Goal: Transaction & Acquisition: Obtain resource

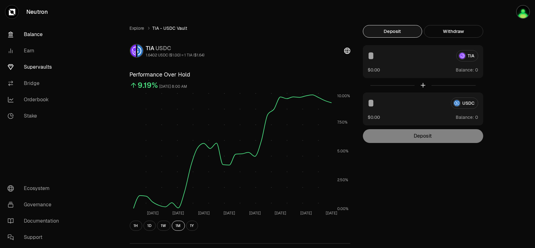
click at [38, 37] on link "Balance" at bounding box center [35, 34] width 65 height 16
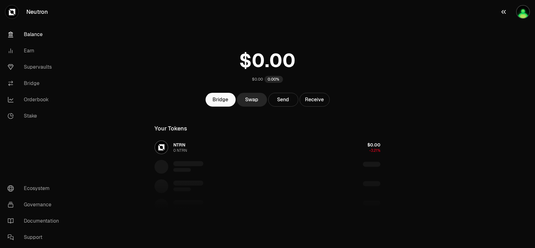
click at [527, 15] on img "button" at bounding box center [523, 12] width 14 height 14
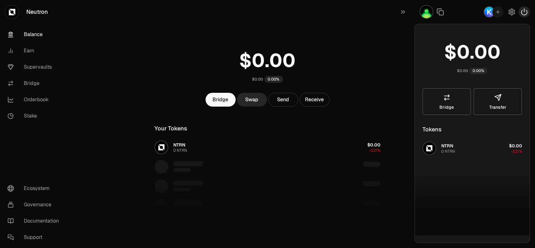
click at [524, 13] on icon "button" at bounding box center [524, 12] width 8 height 8
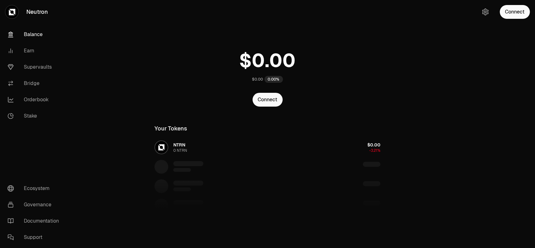
click at [524, 13] on button "Connect" at bounding box center [515, 12] width 30 height 14
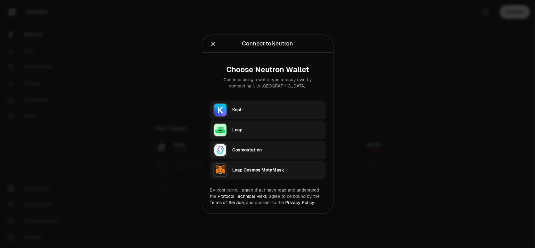
click at [256, 113] on div "Keplr" at bounding box center [277, 109] width 90 height 9
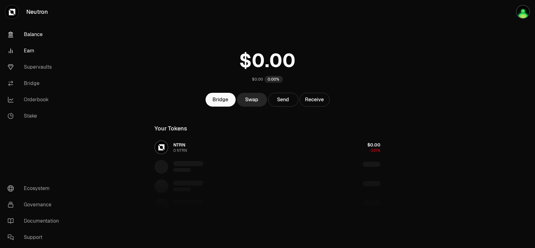
click at [34, 54] on link "Earn" at bounding box center [35, 51] width 65 height 16
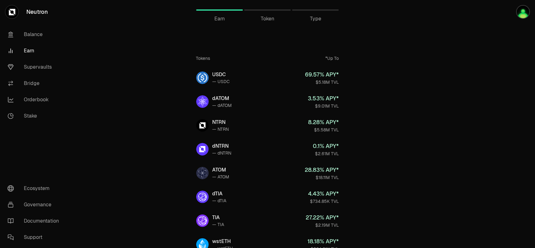
click at [329, 59] on div "*Up To" at bounding box center [331, 58] width 13 height 6
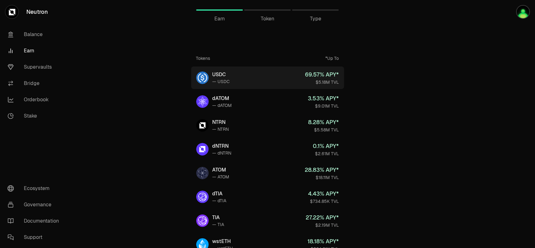
click at [269, 83] on link "USDC — USDC 69.57 % APY* $5.18M TVL" at bounding box center [267, 77] width 153 height 23
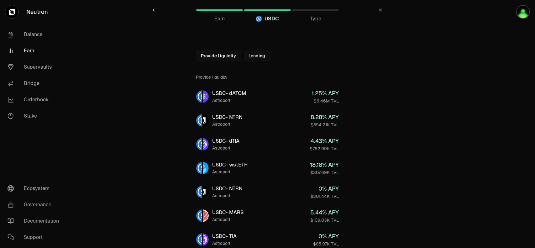
click at [259, 58] on button "Lending" at bounding box center [257, 55] width 27 height 11
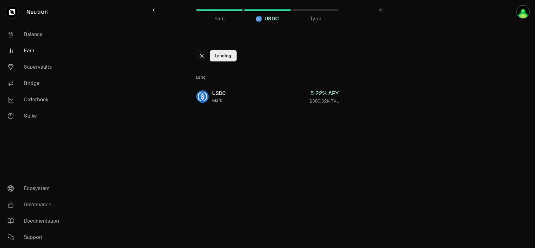
click at [204, 56] on icon at bounding box center [201, 55] width 5 height 5
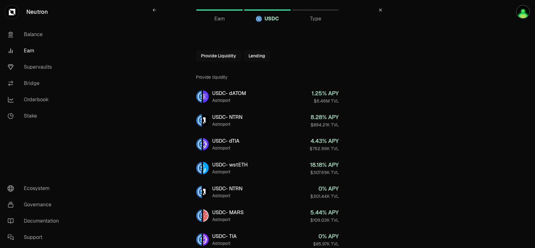
click at [215, 57] on button "Provide Liquidity" at bounding box center [218, 55] width 45 height 11
click at [215, 57] on button "Provide Liquidity" at bounding box center [232, 55] width 45 height 11
click at [202, 57] on icon at bounding box center [201, 55] width 5 height 5
click at [29, 50] on link "Earn" at bounding box center [35, 51] width 65 height 16
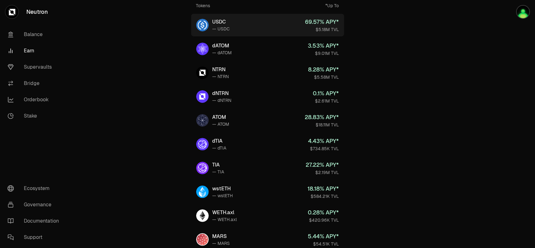
scroll to position [28, 0]
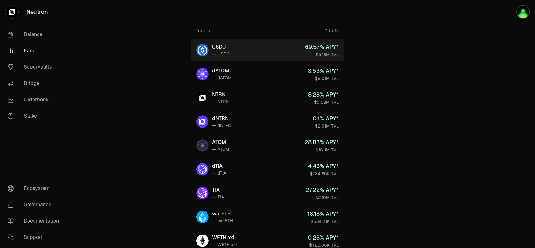
click at [200, 51] on img at bounding box center [202, 50] width 13 height 13
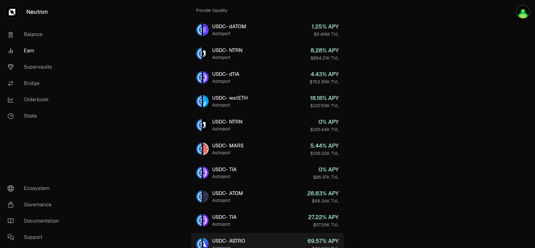
scroll to position [36, 0]
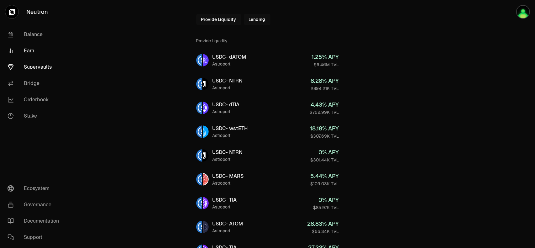
click at [31, 67] on link "Supervaults" at bounding box center [35, 67] width 65 height 16
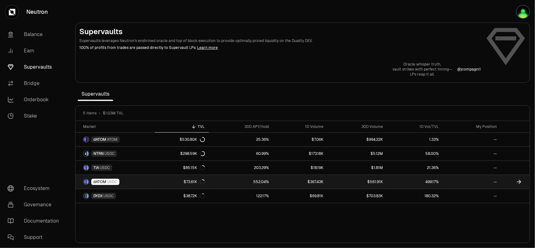
click at [110, 180] on span "USDC" at bounding box center [112, 181] width 10 height 5
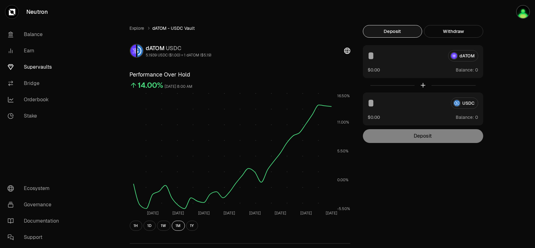
click at [466, 70] on span "Balance:" at bounding box center [465, 70] width 18 height 6
click at [450, 34] on button "Withdraw" at bounding box center [453, 31] width 59 height 13
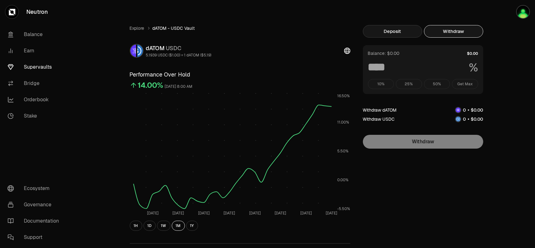
click at [393, 32] on button "Deposit" at bounding box center [392, 31] width 59 height 13
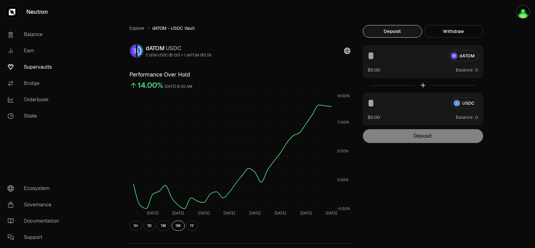
click at [372, 58] on input at bounding box center [405, 55] width 75 height 11
type input "*"
click at [408, 103] on input at bounding box center [407, 102] width 78 height 11
click at [39, 67] on link "Supervaults" at bounding box center [35, 67] width 65 height 16
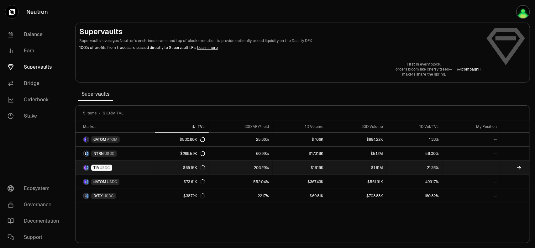
click at [105, 169] on div "TIA USDC" at bounding box center [101, 167] width 21 height 6
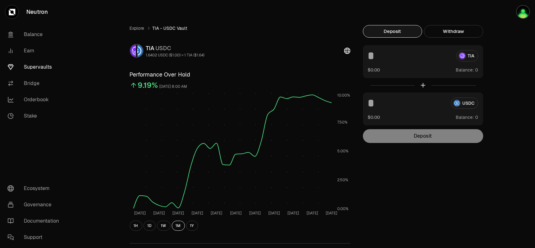
click at [467, 71] on span "Balance:" at bounding box center [465, 70] width 18 height 6
click at [377, 58] on input at bounding box center [409, 55] width 83 height 11
click at [377, 60] on input at bounding box center [409, 55] width 83 height 11
type input "*"
click at [390, 107] on input at bounding box center [407, 102] width 78 height 11
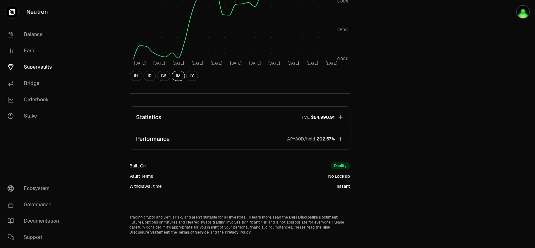
scroll to position [157, 0]
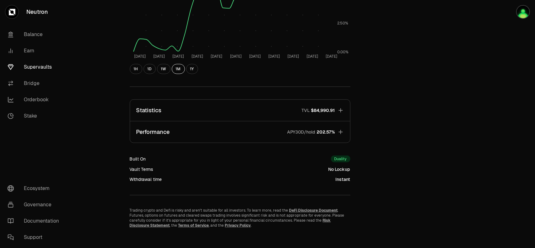
click at [34, 70] on link "Supervaults" at bounding box center [35, 67] width 65 height 16
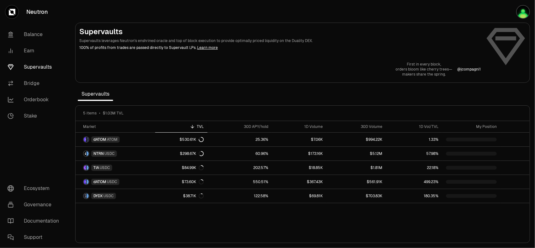
click at [34, 70] on link "Supervaults" at bounding box center [35, 67] width 65 height 16
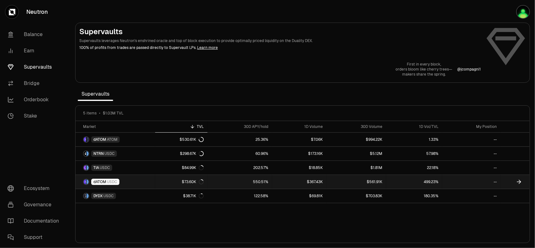
click at [519, 182] on icon at bounding box center [519, 182] width 4 height 0
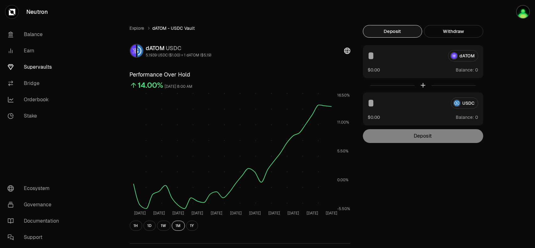
click at [385, 108] on input at bounding box center [407, 102] width 78 height 11
type input "**"
click at [408, 101] on input "**" at bounding box center [407, 102] width 78 height 11
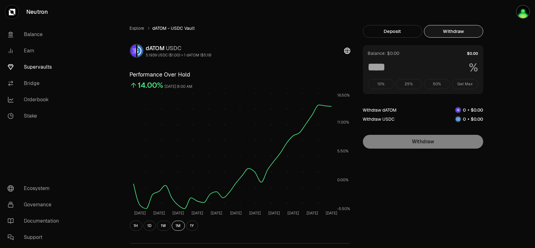
click at [449, 31] on button "Withdraw" at bounding box center [453, 31] width 59 height 13
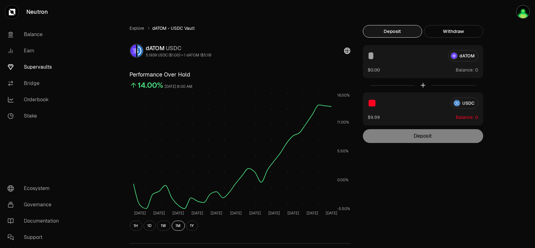
click at [384, 35] on button "Deposit" at bounding box center [392, 31] width 59 height 13
click at [403, 112] on div "** USDC $9.99 Balance:" at bounding box center [423, 108] width 120 height 33
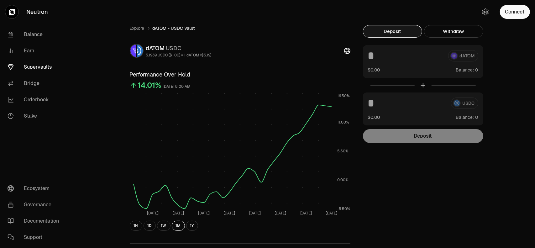
drag, startPoint x: 0, startPoint y: 0, endPoint x: 448, endPoint y: 117, distance: 463.3
click at [448, 117] on div "$0.00 Balance:" at bounding box center [423, 117] width 110 height 7
click at [509, 15] on button "Connect" at bounding box center [515, 12] width 30 height 14
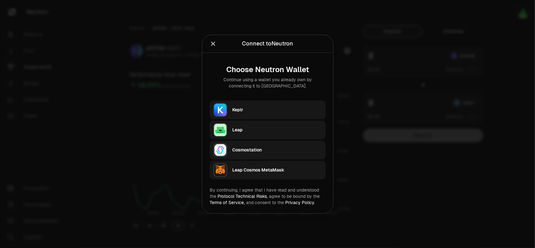
click at [248, 112] on div "Keplr" at bounding box center [277, 110] width 90 height 6
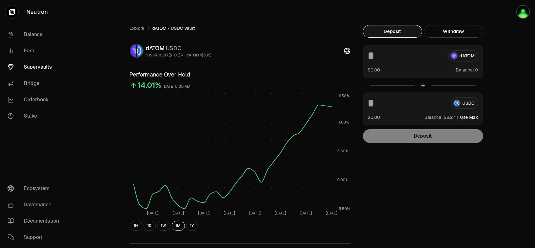
click at [468, 117] on button "Use Max" at bounding box center [469, 117] width 18 height 6
type input "*********"
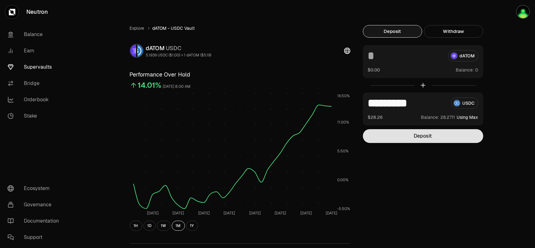
click at [445, 139] on button "Deposit" at bounding box center [423, 136] width 120 height 14
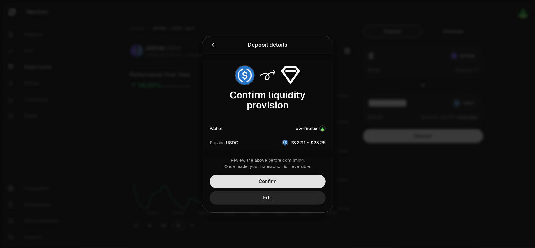
click at [289, 180] on button "Confirm" at bounding box center [268, 181] width 116 height 14
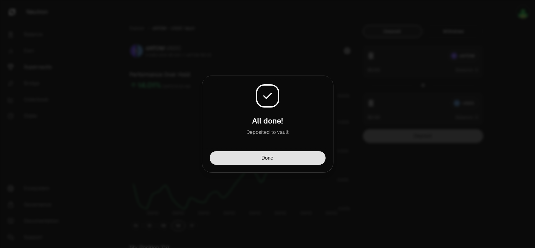
click at [287, 160] on button "Done" at bounding box center [268, 158] width 116 height 14
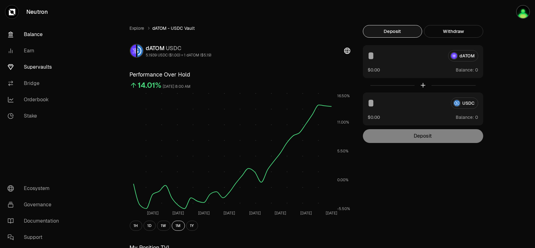
click at [33, 36] on link "Balance" at bounding box center [35, 34] width 65 height 16
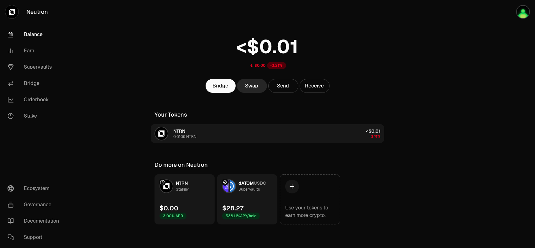
scroll to position [15, 0]
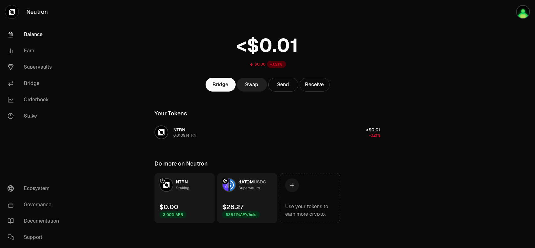
click at [259, 88] on link "Swap" at bounding box center [252, 85] width 30 height 14
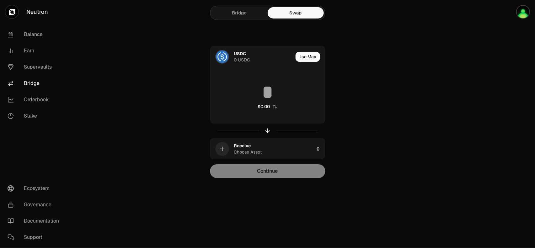
click at [237, 16] on link "Bridge" at bounding box center [239, 12] width 56 height 11
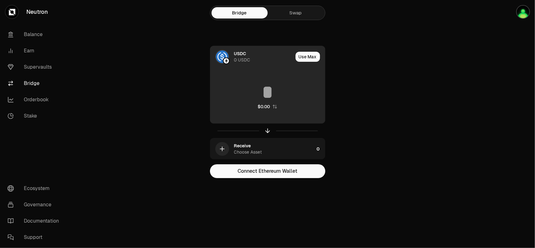
click at [244, 56] on div "USDC" at bounding box center [240, 53] width 12 height 6
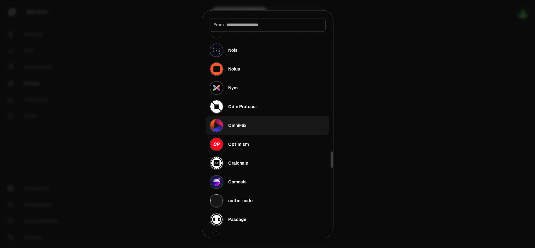
scroll to position [1504, 0]
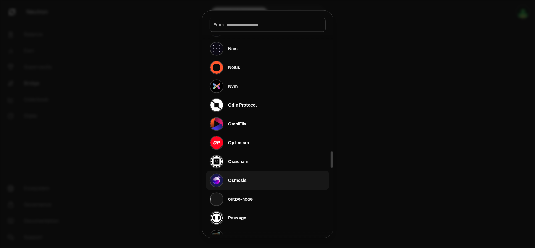
click at [241, 178] on div "Osmosis" at bounding box center [237, 180] width 18 height 6
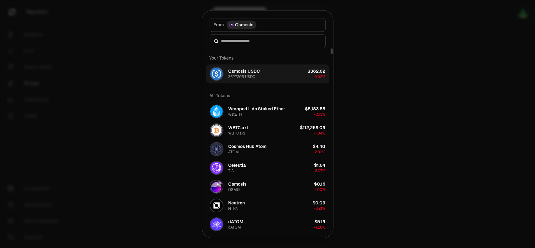
click at [276, 75] on button "Osmosis USDC 362.7205 USDC $362.62 -0.02%" at bounding box center [267, 73] width 123 height 19
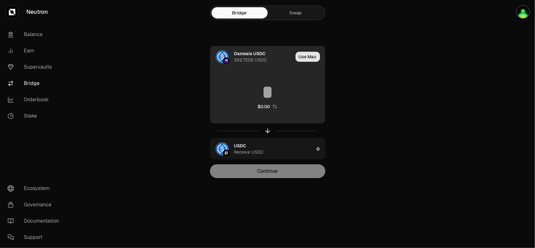
click at [309, 60] on button "Use Max" at bounding box center [307, 57] width 24 height 10
type input "**********"
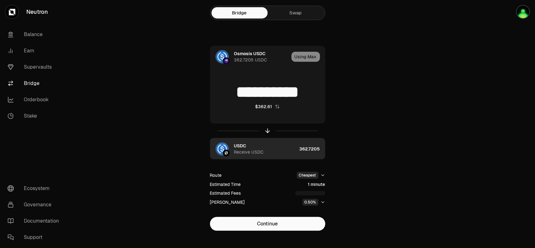
click at [222, 149] on img "button" at bounding box center [222, 149] width 13 height 13
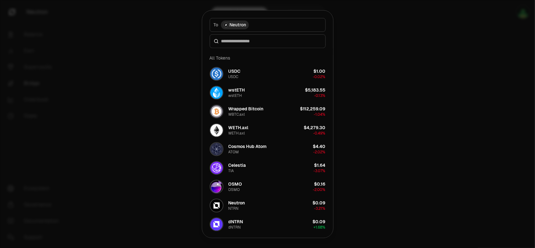
click at [363, 124] on div at bounding box center [267, 124] width 535 height 248
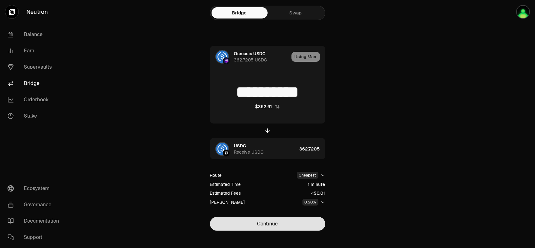
click at [291, 224] on button "Continue" at bounding box center [267, 224] width 115 height 14
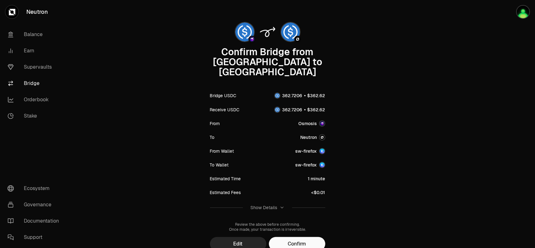
scroll to position [31, 0]
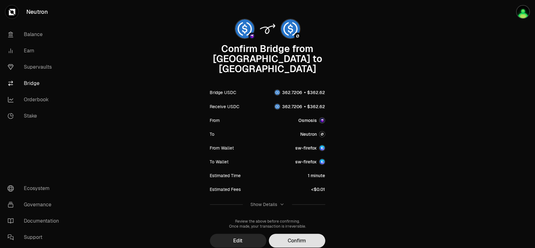
click at [310, 234] on button "Confirm" at bounding box center [297, 241] width 56 height 14
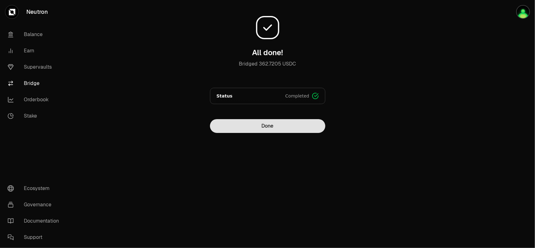
click at [277, 132] on button "Done" at bounding box center [267, 126] width 115 height 14
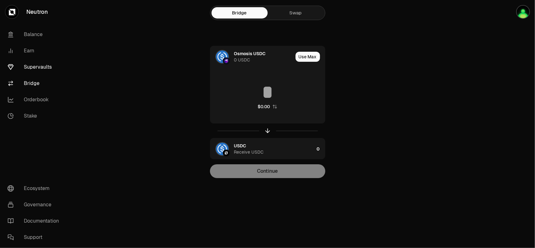
click at [33, 68] on link "Supervaults" at bounding box center [35, 67] width 65 height 16
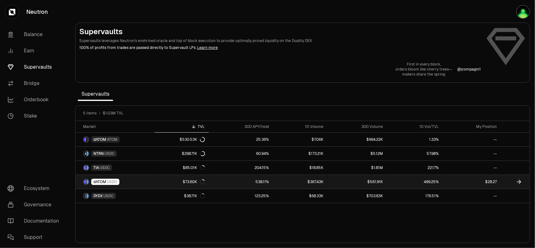
click at [120, 183] on link "dATOM USDC" at bounding box center [114, 182] width 79 height 14
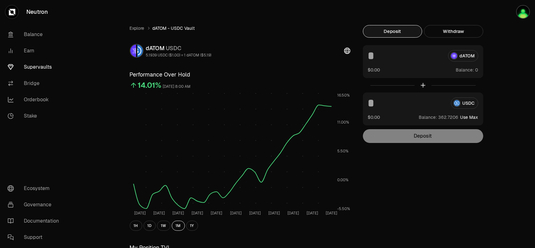
click at [472, 118] on button "Use Max" at bounding box center [469, 117] width 18 height 6
type input "**********"
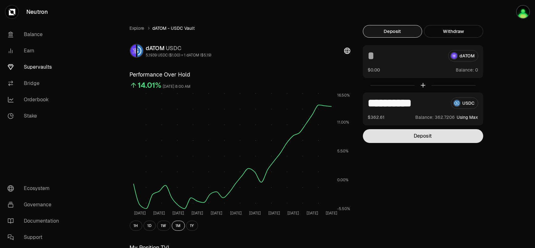
click at [433, 140] on button "Deposit" at bounding box center [423, 136] width 120 height 14
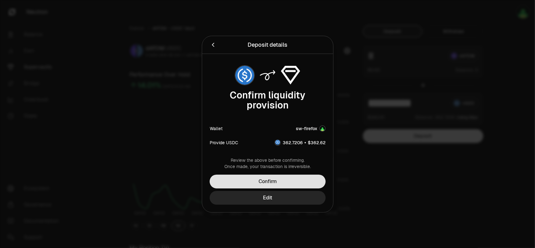
click at [289, 182] on button "Confirm" at bounding box center [268, 181] width 116 height 14
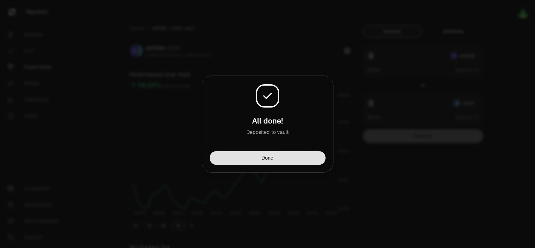
click at [276, 159] on button "Done" at bounding box center [268, 158] width 116 height 14
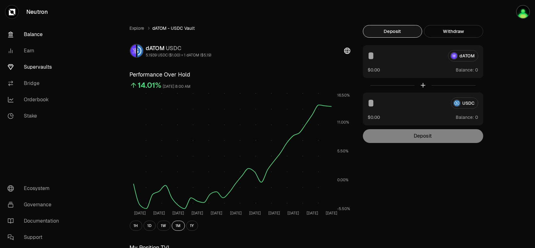
click at [37, 34] on link "Balance" at bounding box center [35, 34] width 65 height 16
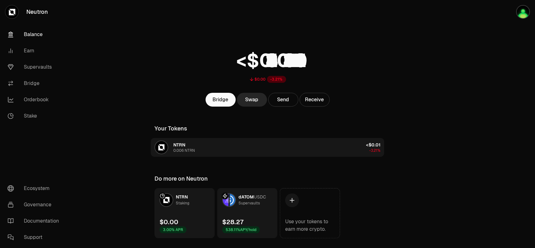
scroll to position [15, 0]
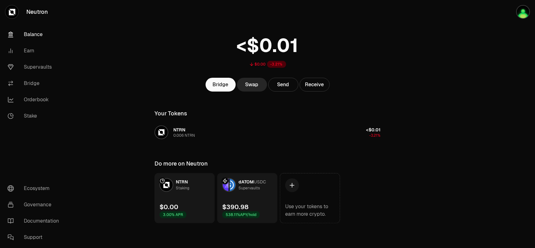
click at [464, 112] on main "$0.00 -3.21% Bridge Swap Send Receive Your Tokens NTRN 0.006 NTRN <$0.01 -3.21%…" at bounding box center [302, 116] width 465 height 263
drag, startPoint x: 261, startPoint y: 0, endPoint x: 460, endPoint y: 156, distance: 252.6
click at [460, 156] on main "$0.00 -3.21% Bridge Swap Send Receive Your Tokens NTRN 0.006 NTRN <$0.01 -3.21%…" at bounding box center [302, 116] width 465 height 263
click at [35, 35] on link "Balance" at bounding box center [35, 34] width 65 height 16
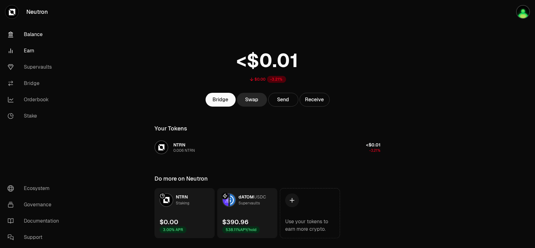
click at [31, 49] on link "Earn" at bounding box center [35, 51] width 65 height 16
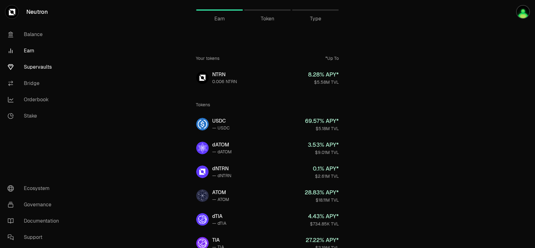
click at [37, 66] on link "Supervaults" at bounding box center [35, 67] width 65 height 16
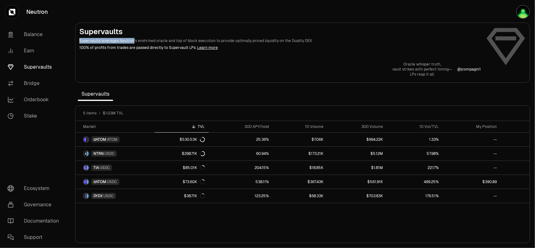
drag, startPoint x: 80, startPoint y: 41, endPoint x: 132, endPoint y: 42, distance: 52.3
click at [132, 42] on p "Supervaults leverages Neutron's enshrined oracle and top of block execution to …" at bounding box center [279, 41] width 401 height 6
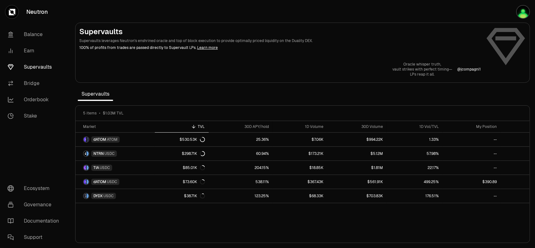
click at [257, 46] on p "100% of profits from trades are passed directly to Supervault LPs. Learn more" at bounding box center [279, 48] width 401 height 6
click at [33, 118] on link "Stake" at bounding box center [35, 116] width 65 height 16
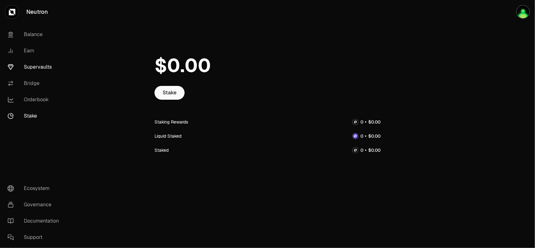
click at [36, 69] on link "Supervaults" at bounding box center [35, 67] width 65 height 16
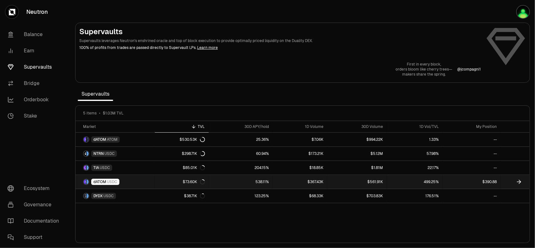
click at [110, 181] on span "USDC" at bounding box center [112, 181] width 10 height 5
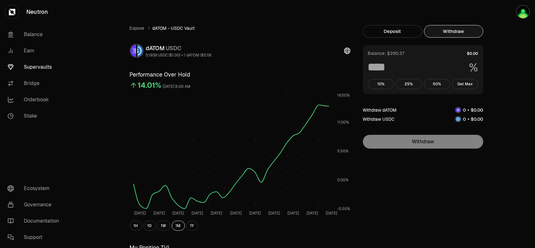
click at [454, 30] on button "Withdraw" at bounding box center [453, 31] width 59 height 13
click at [464, 84] on button "Get Max" at bounding box center [465, 84] width 26 height 10
type input "***"
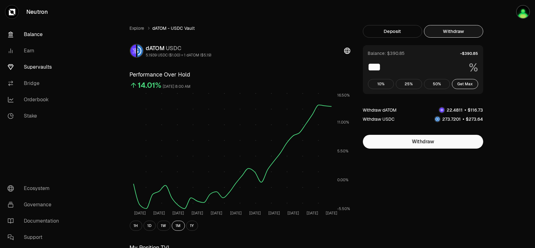
click at [31, 35] on link "Balance" at bounding box center [35, 34] width 65 height 16
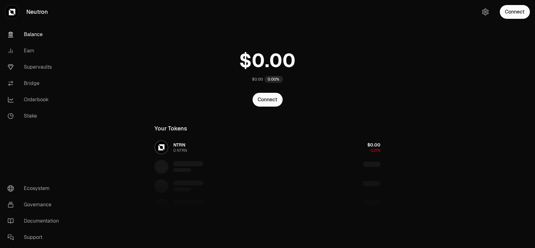
drag, startPoint x: 0, startPoint y: 0, endPoint x: 189, endPoint y: 54, distance: 196.8
click at [189, 54] on div "$0.00 0.00%" at bounding box center [267, 64] width 241 height 49
click at [519, 9] on button "Connect" at bounding box center [515, 12] width 30 height 14
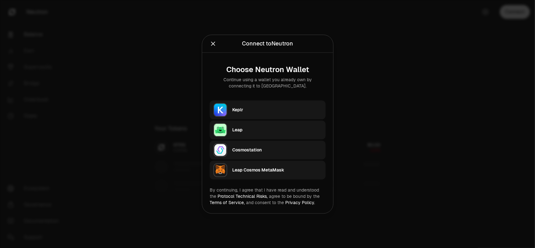
click at [254, 111] on div "Keplr" at bounding box center [277, 110] width 90 height 6
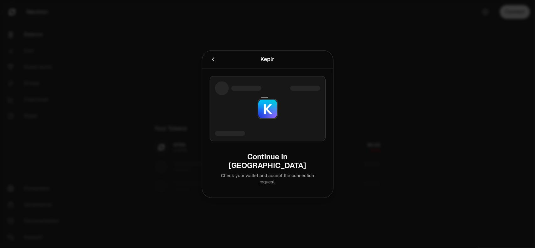
click at [419, 61] on div at bounding box center [267, 124] width 535 height 248
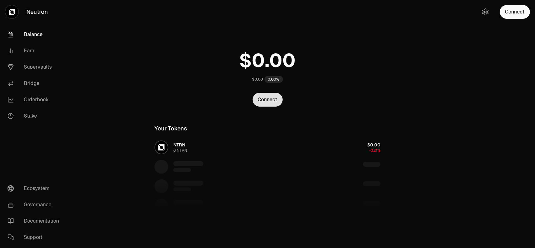
click at [270, 103] on button "Connect" at bounding box center [267, 100] width 30 height 14
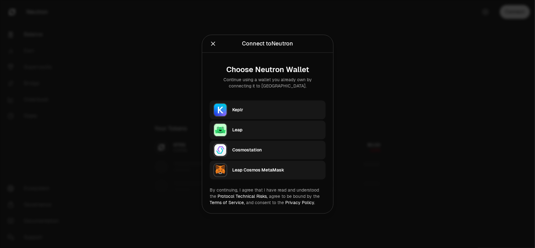
click at [239, 112] on div "Keplr" at bounding box center [277, 110] width 90 height 6
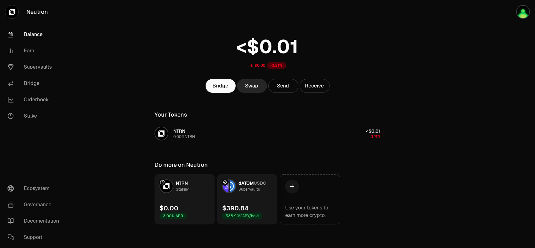
scroll to position [15, 0]
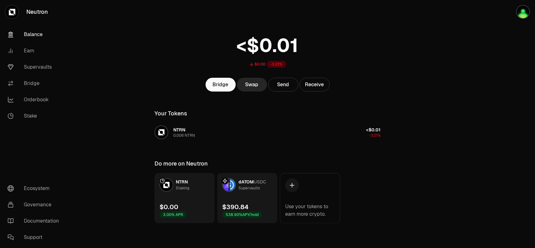
click at [488, 169] on div at bounding box center [500, 116] width 70 height 263
click at [448, 212] on main "$0.00 -3.21% Bridge Swap Send Receive Your Tokens NTRN 0.006 NTRN <$0.01 -3.21%…" at bounding box center [302, 116] width 465 height 263
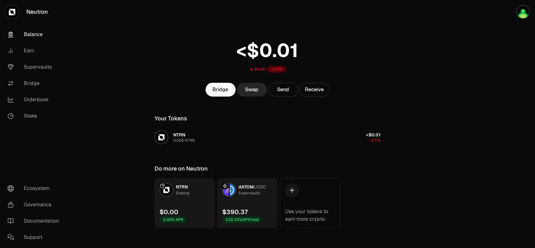
scroll to position [0, 0]
